Goal: Task Accomplishment & Management: Use online tool/utility

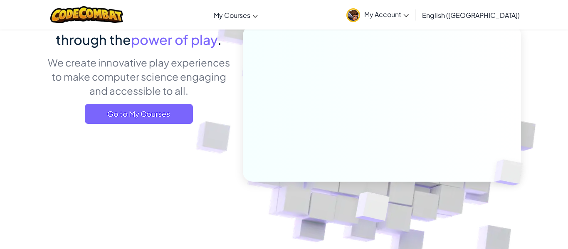
scroll to position [87, 0]
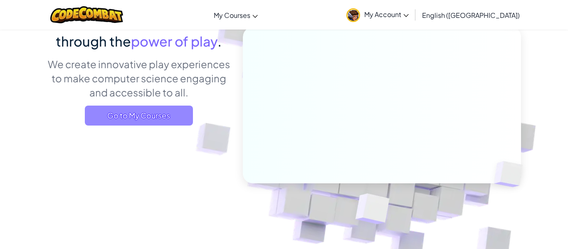
click at [104, 117] on span "Go to My Courses" at bounding box center [139, 116] width 108 height 20
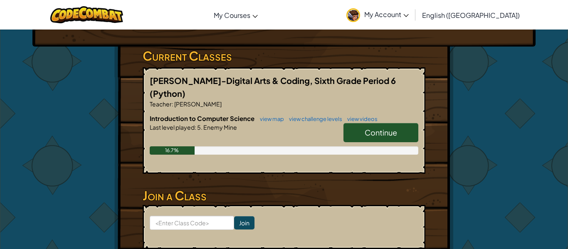
scroll to position [128, 0]
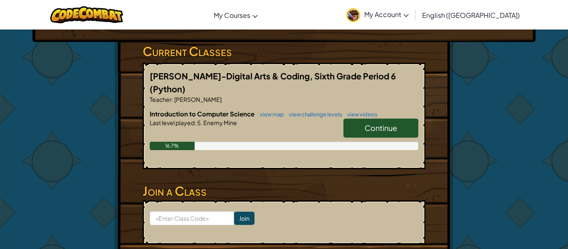
click at [392, 123] on span "Continue" at bounding box center [381, 128] width 32 height 10
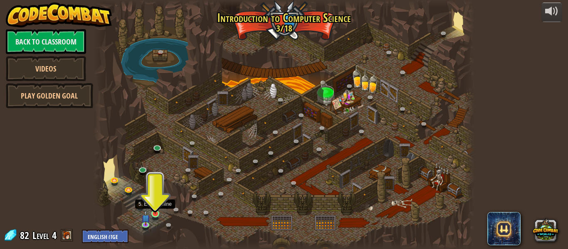
click at [157, 213] on img at bounding box center [155, 204] width 9 height 20
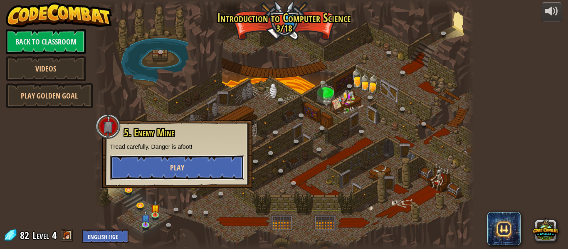
click at [197, 166] on button "Play" at bounding box center [177, 167] width 134 height 25
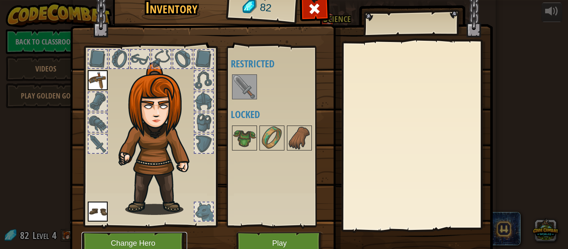
click at [138, 237] on button "Change Hero" at bounding box center [134, 243] width 106 height 23
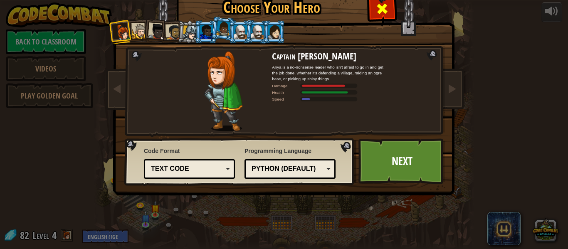
click at [387, 14] on span at bounding box center [381, 8] width 13 height 13
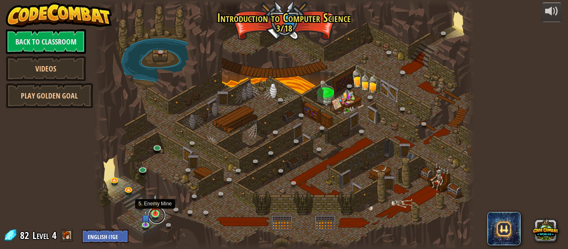
click at [154, 214] on link at bounding box center [156, 215] width 17 height 17
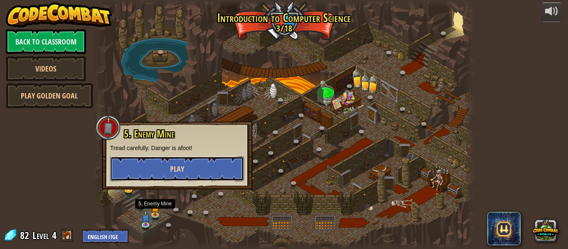
click at [180, 161] on button "Play" at bounding box center [177, 168] width 134 height 25
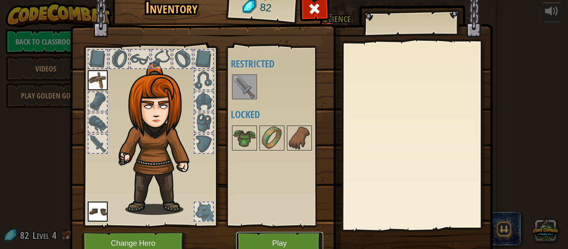
click at [291, 238] on button "Play" at bounding box center [279, 243] width 87 height 23
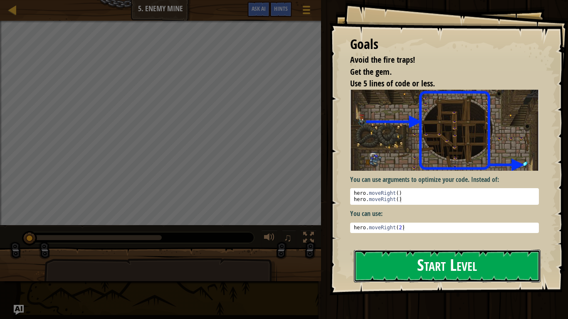
click at [482, 249] on button "Start Level" at bounding box center [447, 266] width 187 height 33
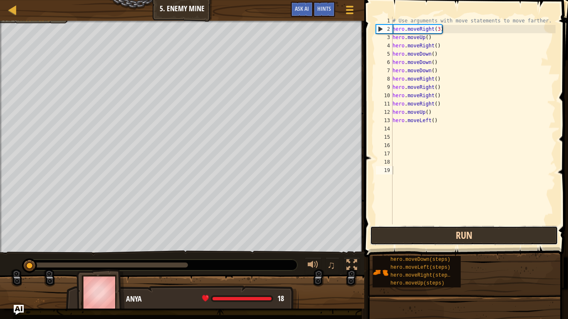
click at [436, 237] on button "Run" at bounding box center [464, 235] width 188 height 19
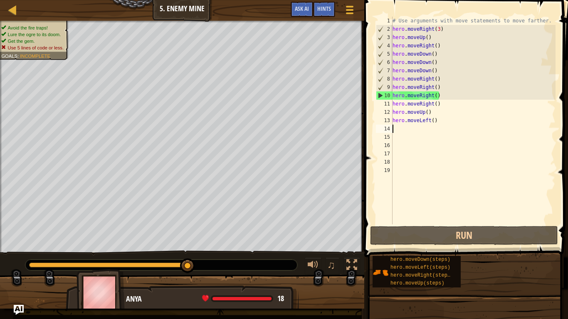
click at [396, 127] on div "# Use arguments with move statements to move farther. hero . moveRight ( 3 ) he…" at bounding box center [473, 129] width 165 height 224
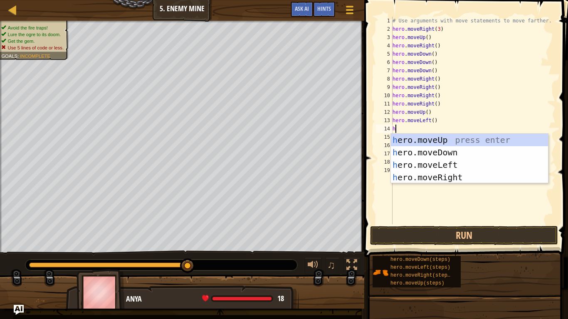
type textarea "hre"
click at [457, 182] on div "h e r o.mov e Up press enter h e r o.mov e Down press enter h e r o.mov e Left …" at bounding box center [469, 171] width 157 height 75
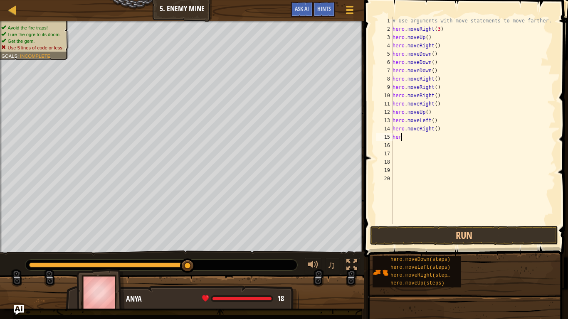
type textarea "h"
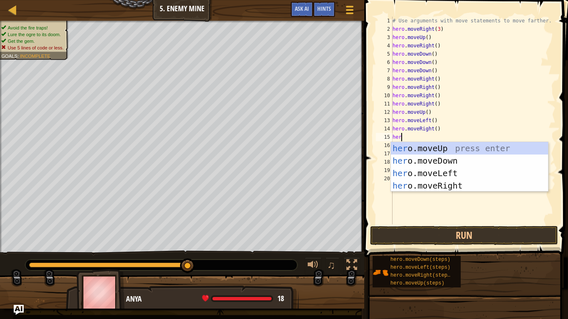
type textarea "hero"
click at [461, 149] on div "hero .moveUp press enter hero .moveDown press enter hero .moveLeft press enter …" at bounding box center [469, 179] width 157 height 75
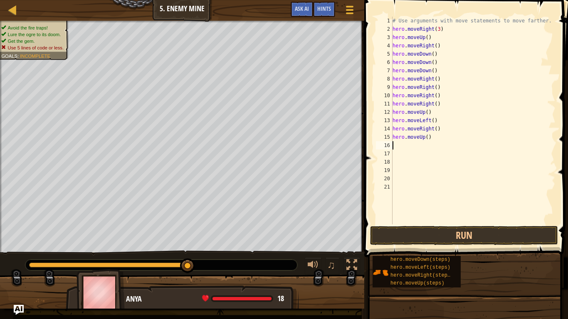
scroll to position [4, 0]
click at [472, 238] on button "Run" at bounding box center [464, 235] width 188 height 19
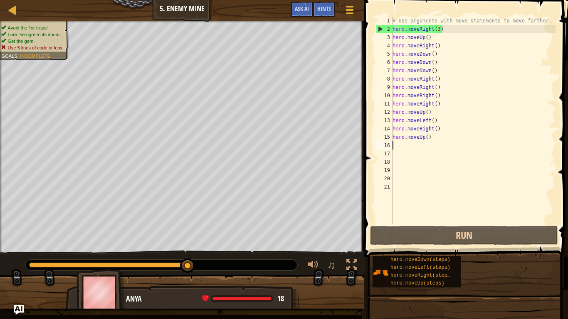
click at [470, 32] on div "# Use arguments with move statements to move farther. hero . moveRight ( 3 ) he…" at bounding box center [473, 129] width 165 height 224
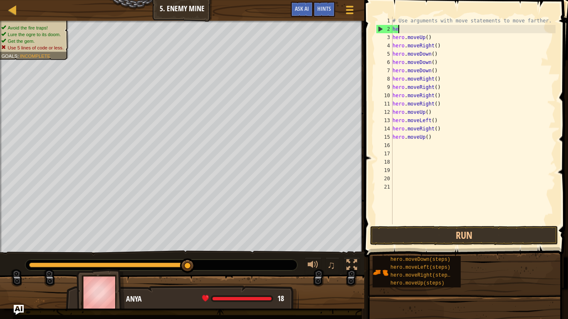
type textarea "h"
type textarea "he"
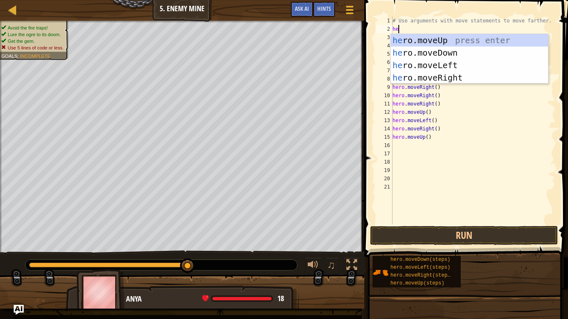
click at [451, 60] on div "he ro.moveUp press enter he ro.moveDown press enter he ro.moveLeft press enter …" at bounding box center [469, 71] width 157 height 75
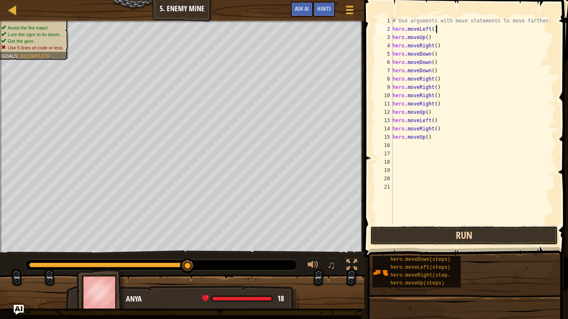
click at [504, 242] on button "Run" at bounding box center [464, 235] width 188 height 19
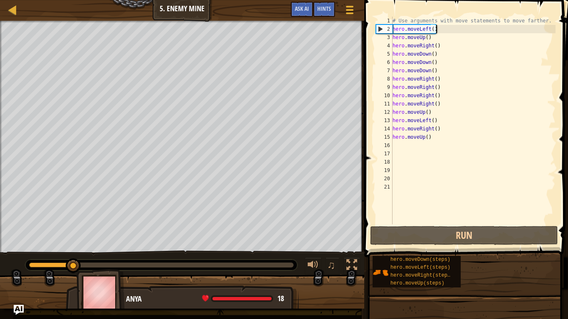
click at [455, 33] on div "# Use arguments with move statements to move farther. hero . moveLeft ( ) hero …" at bounding box center [473, 129] width 165 height 224
click at [449, 42] on div "# Use arguments with move statements to move farther. hero . moveLeft ( ) hero …" at bounding box center [473, 129] width 165 height 224
click at [449, 39] on div "# Use arguments with move statements to move farther. hero . moveLeft ( ) hero …" at bounding box center [473, 129] width 165 height 224
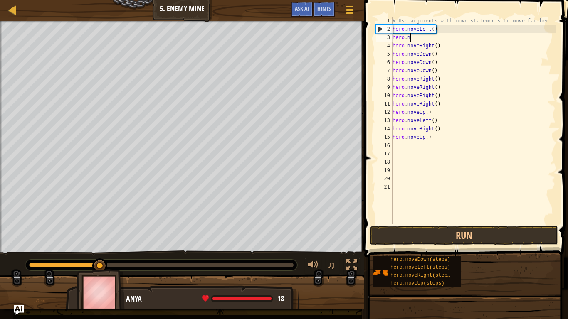
type textarea "h"
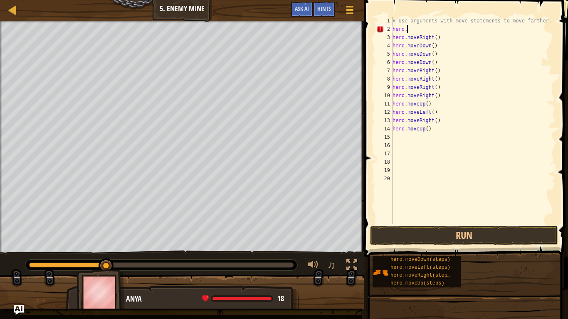
scroll to position [4, 1]
type textarea "h"
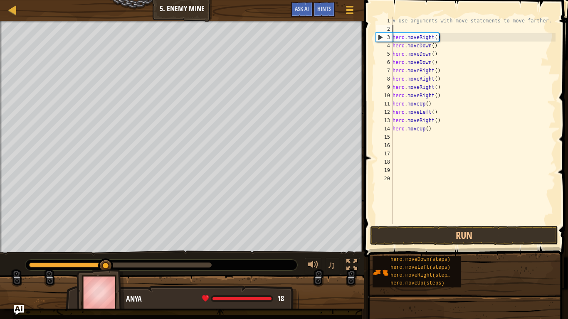
type textarea "m"
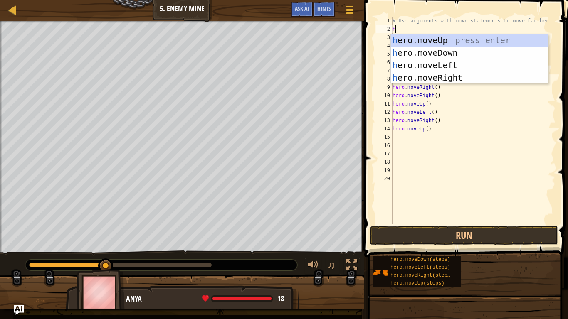
type textarea "he"
click at [468, 55] on div "he ro.moveUp press enter he ro.moveDown press enter he ro.moveLeft press enter …" at bounding box center [469, 71] width 157 height 75
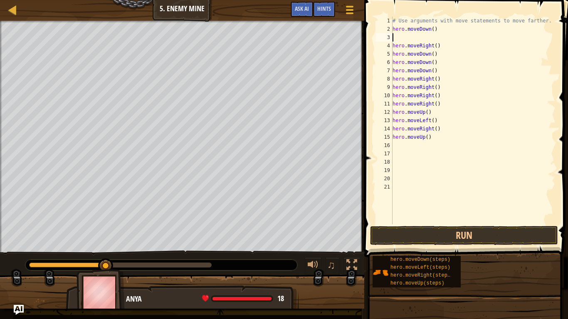
scroll to position [4, 0]
click at [463, 242] on button "Run" at bounding box center [464, 235] width 188 height 19
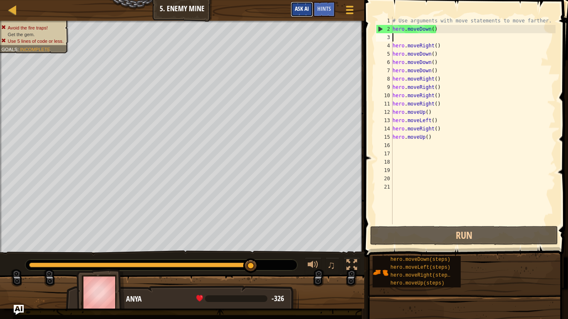
click at [297, 3] on button "Ask AI" at bounding box center [302, 9] width 22 height 15
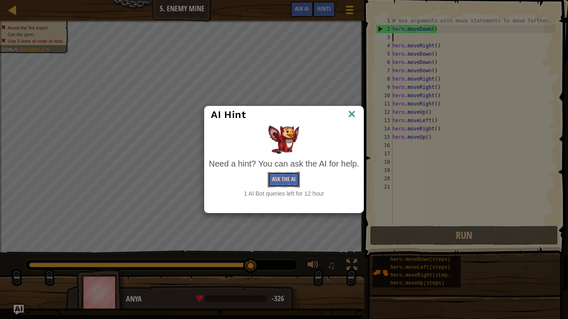
click at [281, 173] on button "Ask the AI" at bounding box center [284, 179] width 32 height 15
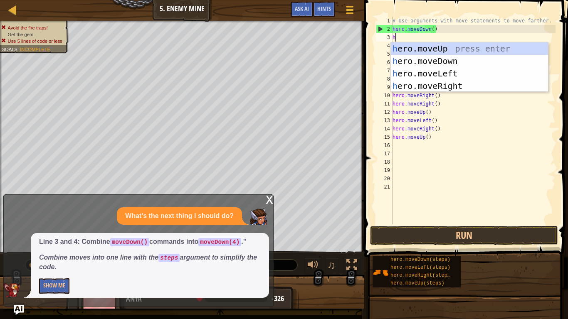
type textarea "hr"
click at [458, 65] on div "h e r o.moveUp press enter h e r o.moveDown press enter h e r o.moveLeft press …" at bounding box center [469, 79] width 157 height 75
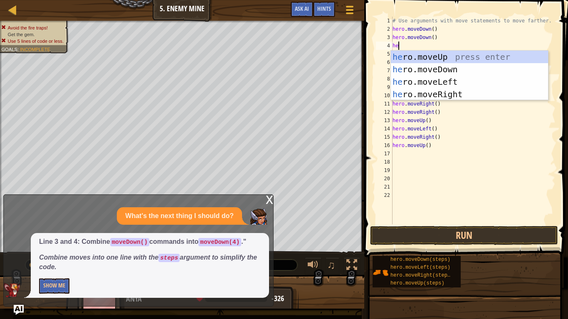
type textarea "her"
click at [464, 71] on div "her o.moveUp press enter her o.moveDown press enter her o.moveLeft press enter …" at bounding box center [469, 88] width 157 height 75
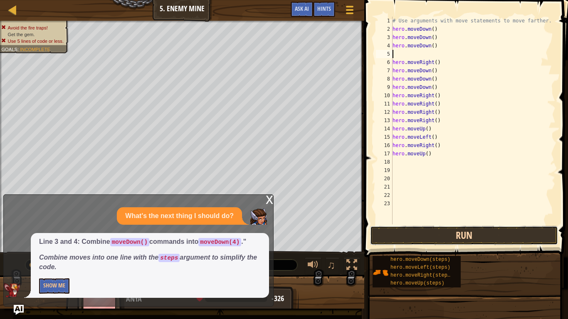
click at [471, 234] on button "Run" at bounding box center [464, 235] width 188 height 19
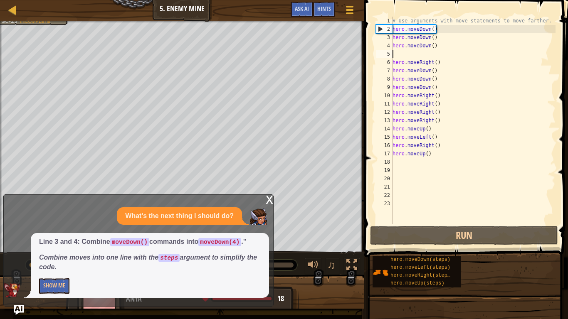
click at [515, 30] on div "# Use arguments with move statements to move farther. hero . moveDown ( ) hero …" at bounding box center [473, 129] width 165 height 224
click at [479, 20] on div "# Use arguments with move statements to move farther. hero . moveDown ( ) hero …" at bounding box center [473, 129] width 165 height 224
click at [478, 32] on div "# Use arguments with move statements to move farther. hero . moveDown ( ) hero …" at bounding box center [473, 129] width 165 height 224
click at [451, 34] on div "# Use arguments with move statements to move farther. hero . moveDown ( ) hero …" at bounding box center [473, 129] width 165 height 224
click at [453, 27] on div "# Use arguments with move statements to move farther. hero . moveDown ( ) hero …" at bounding box center [473, 129] width 165 height 224
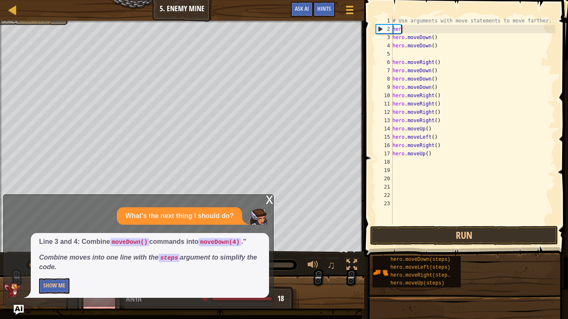
type textarea "h"
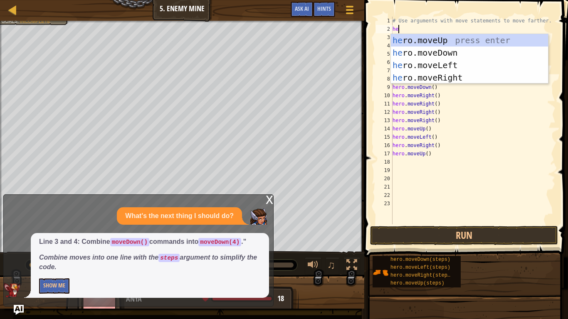
type textarea "her"
click at [463, 79] on div "her o.moveUp press enter her o.moveDown press enter her o.moveLeft press enter …" at bounding box center [469, 71] width 157 height 75
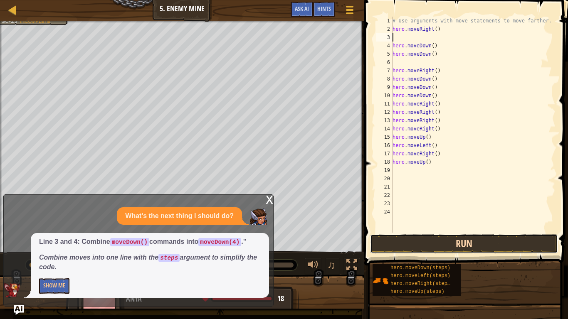
click at [489, 248] on button "Run" at bounding box center [464, 243] width 188 height 19
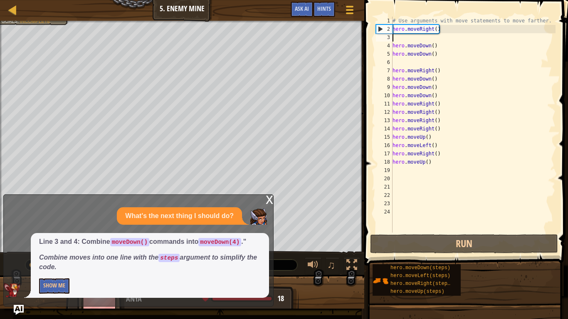
click at [495, 29] on div "# Use arguments with move statements to move farther. hero . moveRight ( ) hero…" at bounding box center [473, 133] width 165 height 233
type textarea "hero.moveDown()"
click at [420, 44] on div "# Use arguments with move statements to move farther. hero . moveRight ( ) hero…" at bounding box center [473, 133] width 165 height 233
click at [442, 37] on div "# Use arguments with move statements to move farther. hero . moveRight ( ) hero…" at bounding box center [473, 133] width 165 height 233
type textarea "h"
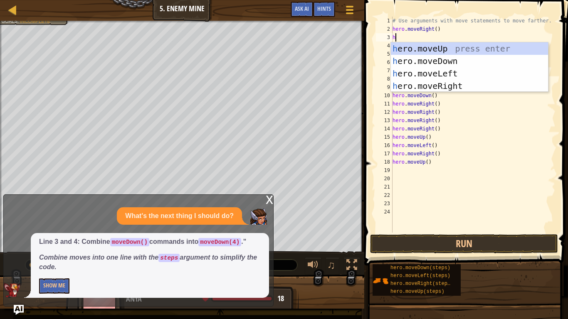
click at [469, 53] on div "h ero.moveUp press enter h ero.moveDown press enter h ero.moveLeft press enter …" at bounding box center [469, 79] width 157 height 75
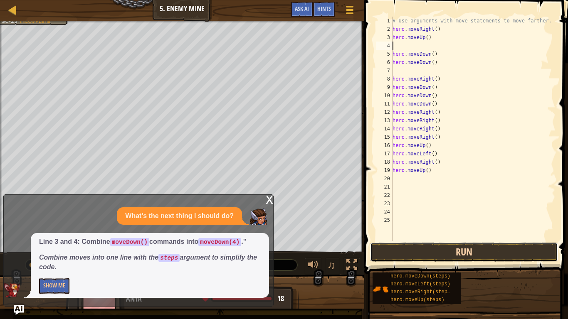
click at [439, 249] on button "Run" at bounding box center [464, 252] width 188 height 19
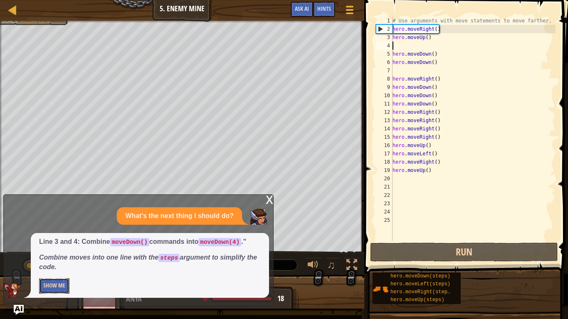
click at [53, 249] on button "Show Me" at bounding box center [54, 286] width 30 height 15
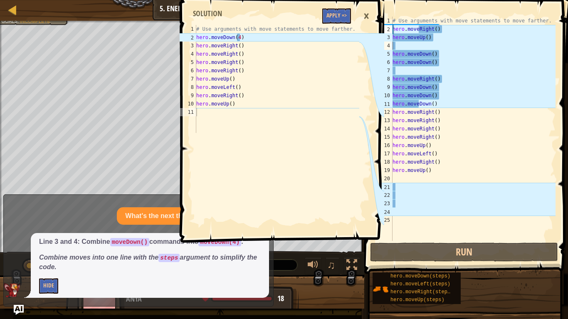
click at [475, 30] on div "# Use arguments with move statements to move farther. hero . moveRight ( ) hero…" at bounding box center [473, 137] width 165 height 241
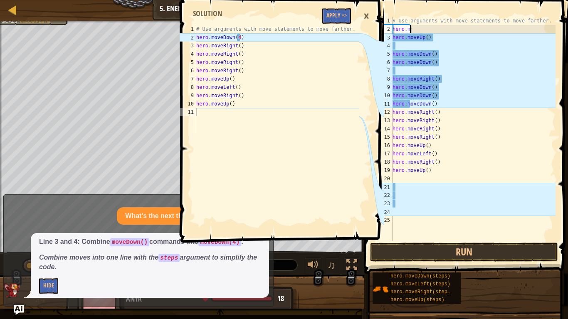
type textarea "h"
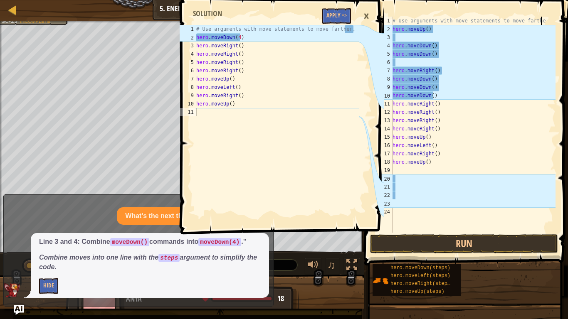
type textarea "# Use arguments with move statements to move far"
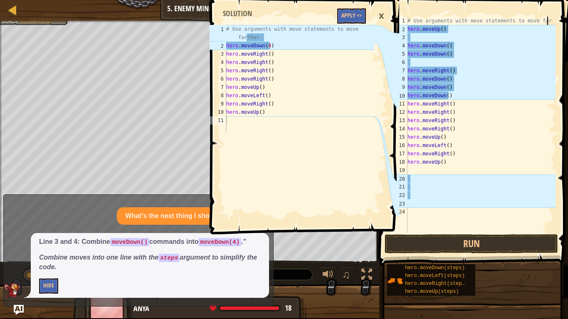
click at [451, 23] on div "# Use arguments with move statements to move far hero . moveUp ( ) hero . moveD…" at bounding box center [481, 133] width 150 height 233
click at [362, 9] on button "Apply =>" at bounding box center [351, 15] width 29 height 15
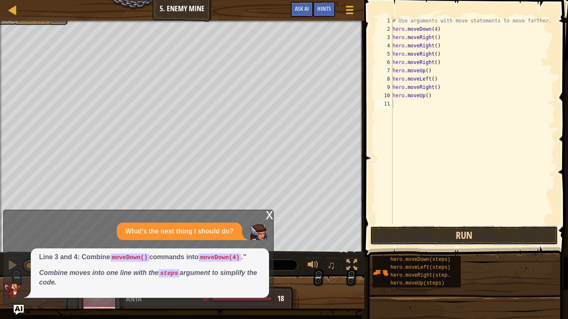
click at [459, 235] on button "Run" at bounding box center [464, 235] width 188 height 19
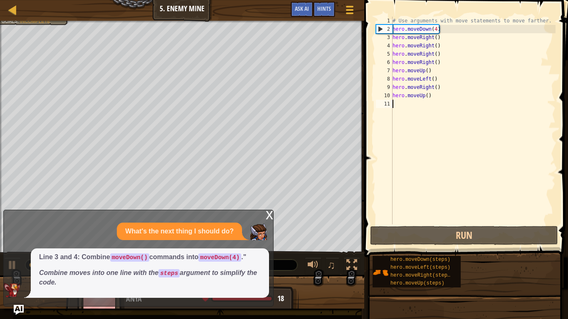
click at [236, 249] on em "Combine moves into one line with the steps argument to simplify the code." at bounding box center [148, 277] width 218 height 17
click at [304, 6] on span "Ask AI" at bounding box center [302, 9] width 14 height 8
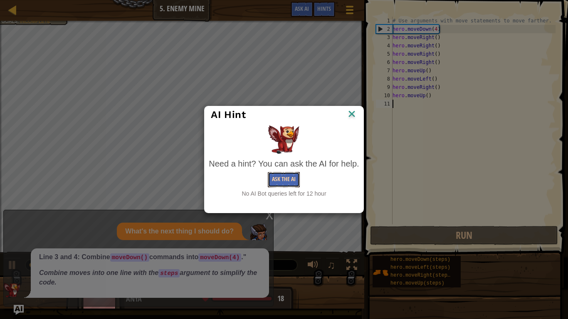
click at [284, 182] on button "Ask the AI" at bounding box center [284, 179] width 32 height 15
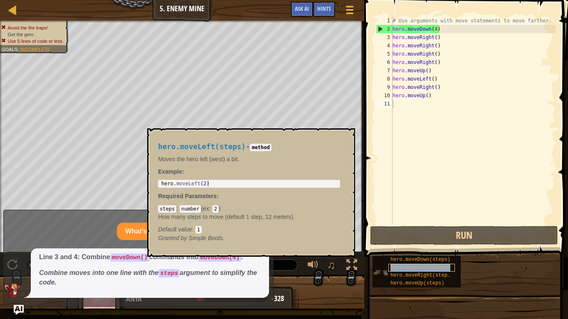
click at [422, 249] on span "hero.moveLeft(steps)" at bounding box center [420, 268] width 60 height 6
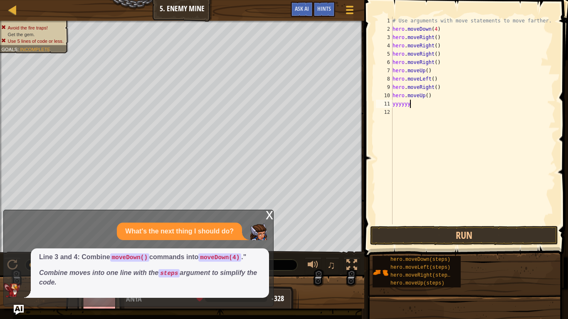
scroll to position [4, 0]
type textarea "y"
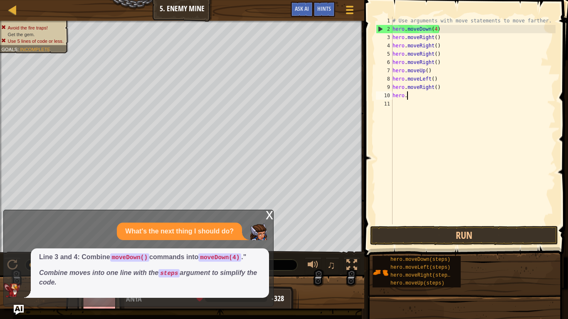
type textarea "h"
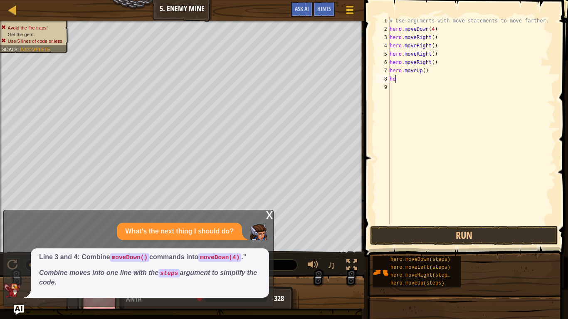
type textarea "h"
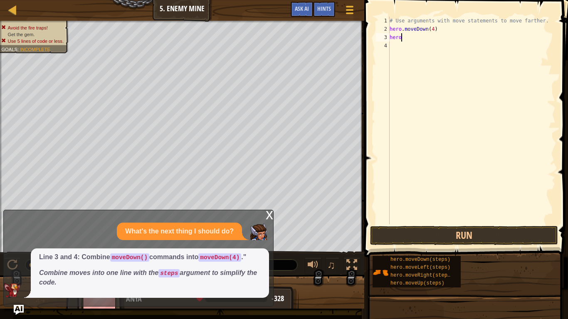
type textarea "h"
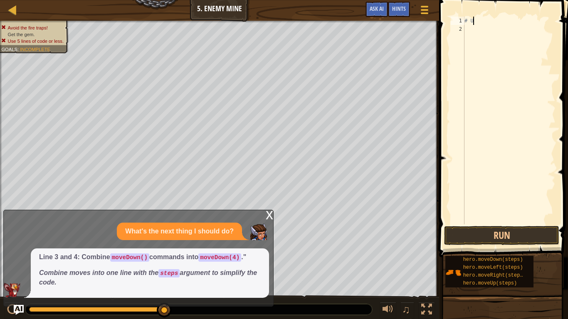
type textarea "#"
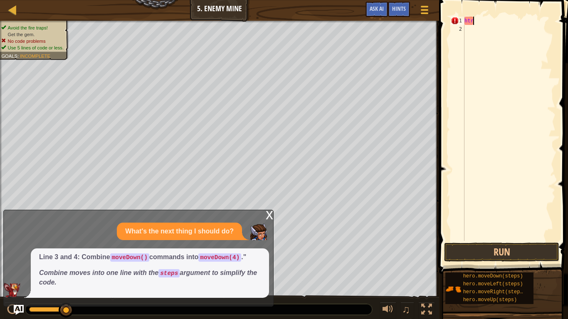
scroll to position [4, 1]
type textarea "h"
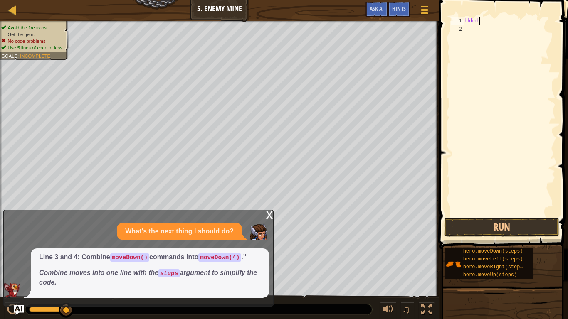
scroll to position [4, 0]
type textarea "h"
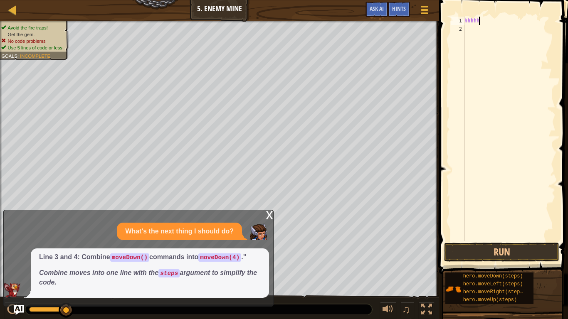
scroll to position [4, 1]
type textarea "h"
type textarea "y"
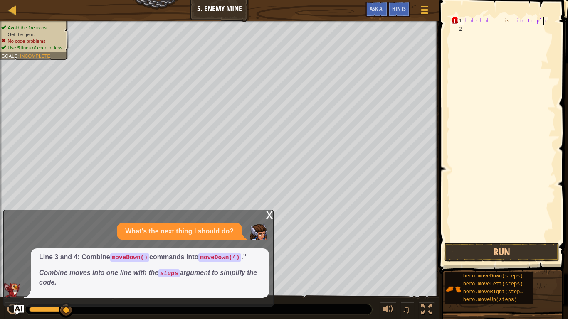
type textarea "hide hide it is time to play"
type textarea "h"
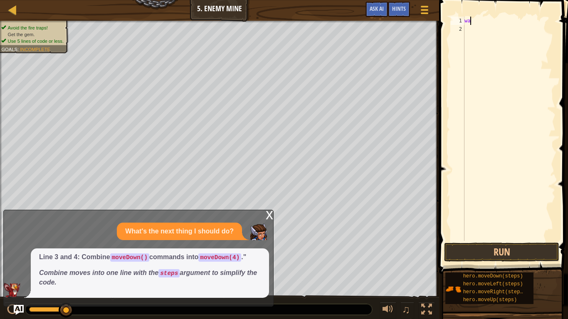
scroll to position [4, 0]
type textarea "w"
type textarea "I"
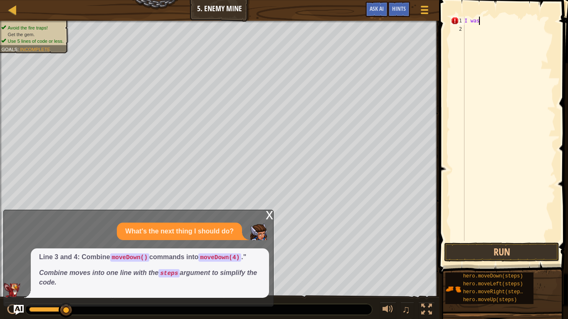
scroll to position [4, 0]
type textarea "I"
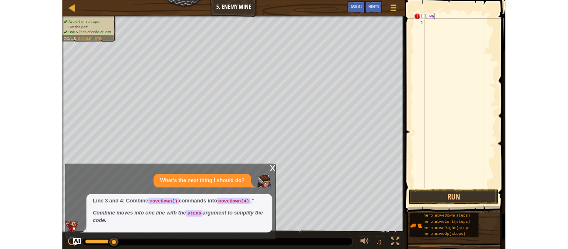
scroll to position [4, 0]
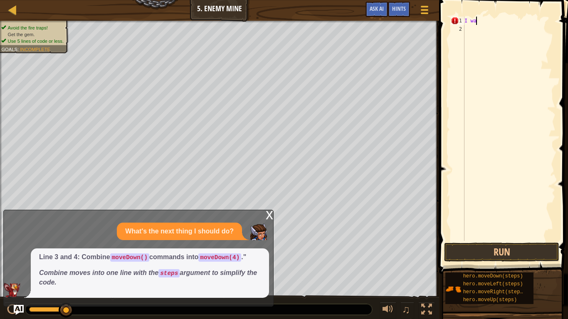
type textarea "I"
